Goal: Information Seeking & Learning: Learn about a topic

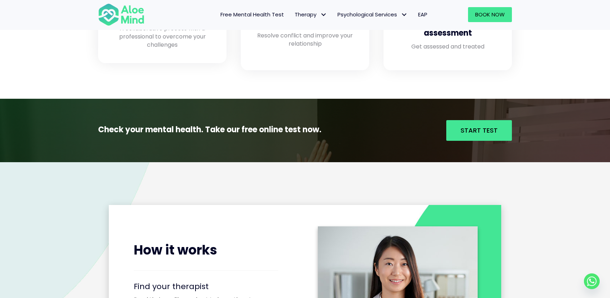
scroll to position [669, 0]
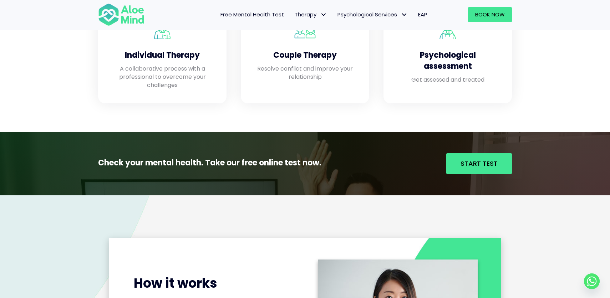
click at [247, 15] on span "Free Mental Health Test" at bounding box center [253, 14] width 64 height 7
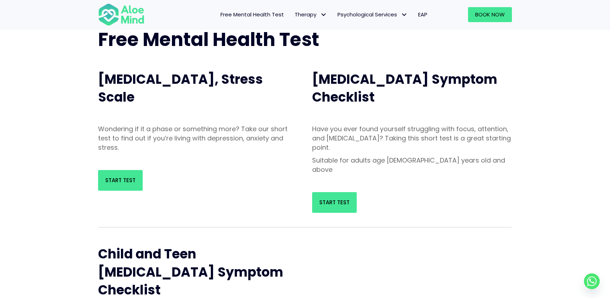
scroll to position [55, 0]
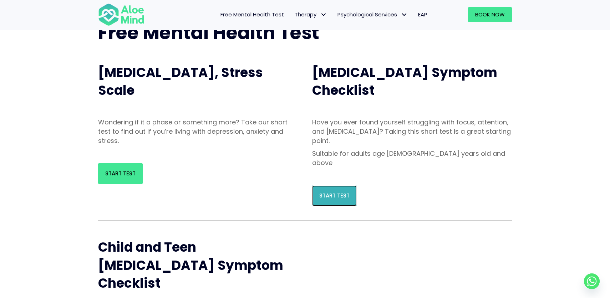
click at [340, 192] on span "Start Test" at bounding box center [334, 195] width 30 height 7
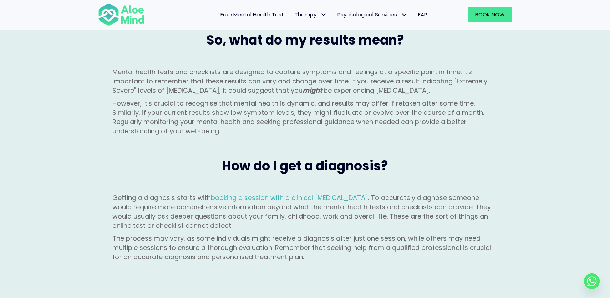
scroll to position [783, 0]
click at [247, 13] on span "Free Mental Health Test" at bounding box center [253, 14] width 64 height 7
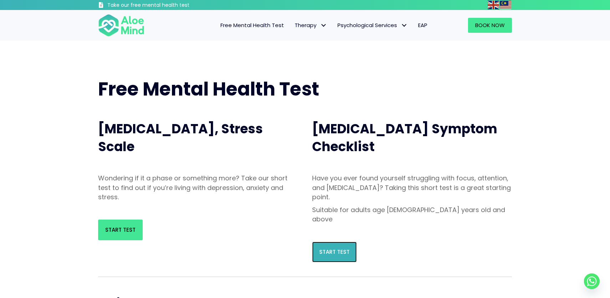
click at [340, 248] on span "Start Test" at bounding box center [334, 251] width 30 height 7
click at [265, 25] on span "Free Mental Health Test" at bounding box center [253, 24] width 64 height 7
click at [129, 29] on img at bounding box center [121, 26] width 46 height 24
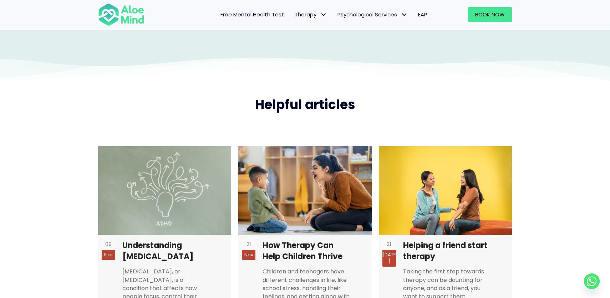
scroll to position [1616, 0]
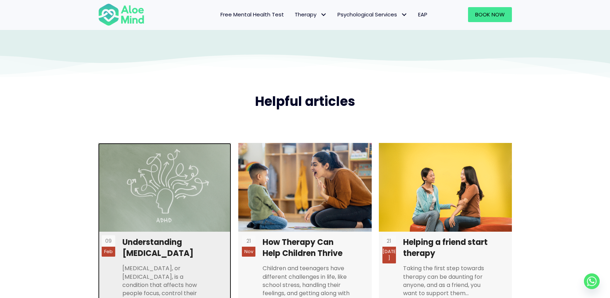
click at [166, 254] on link at bounding box center [164, 229] width 133 height 172
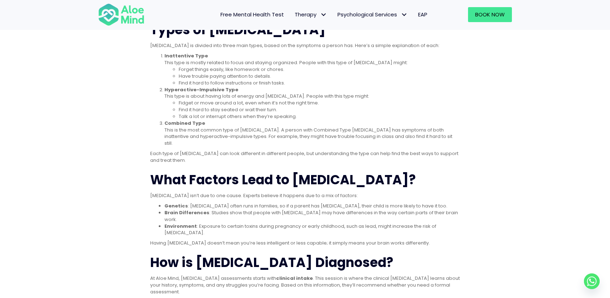
scroll to position [333, 0]
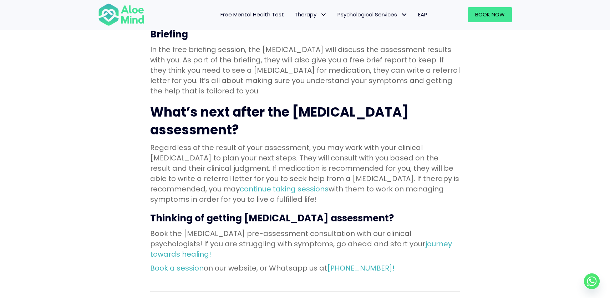
scroll to position [853, 0]
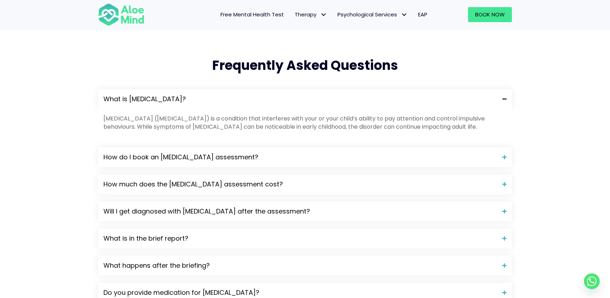
scroll to position [756, 0]
